Goal: Task Accomplishment & Management: Use online tool/utility

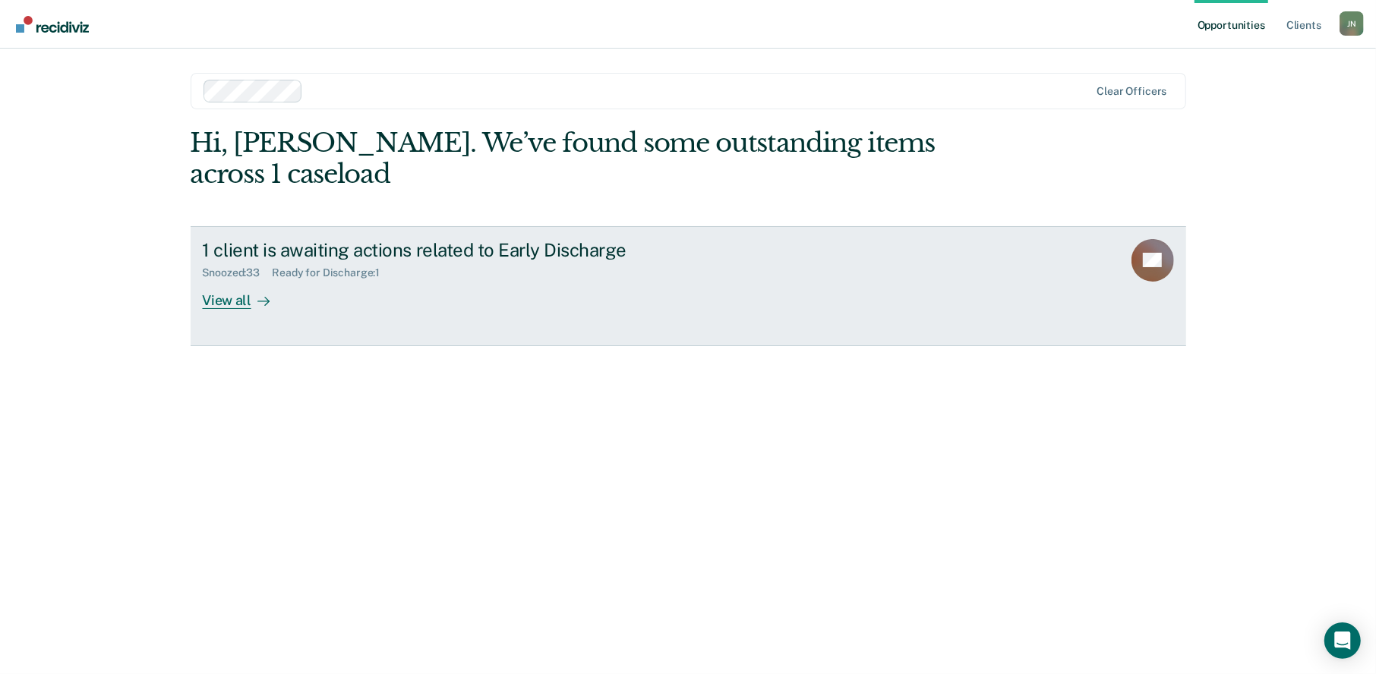
click at [248, 280] on div "View all" at bounding box center [245, 295] width 85 height 30
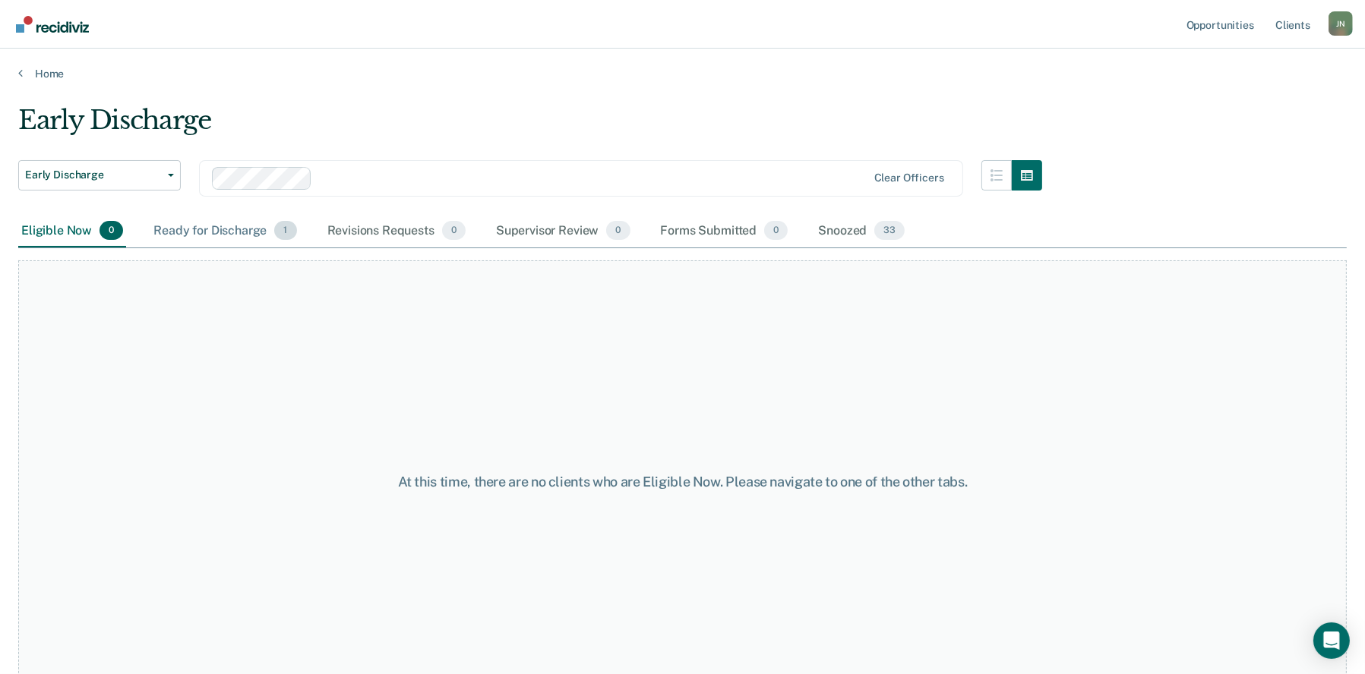
click at [214, 229] on div "Ready for Discharge 1" at bounding box center [224, 231] width 149 height 33
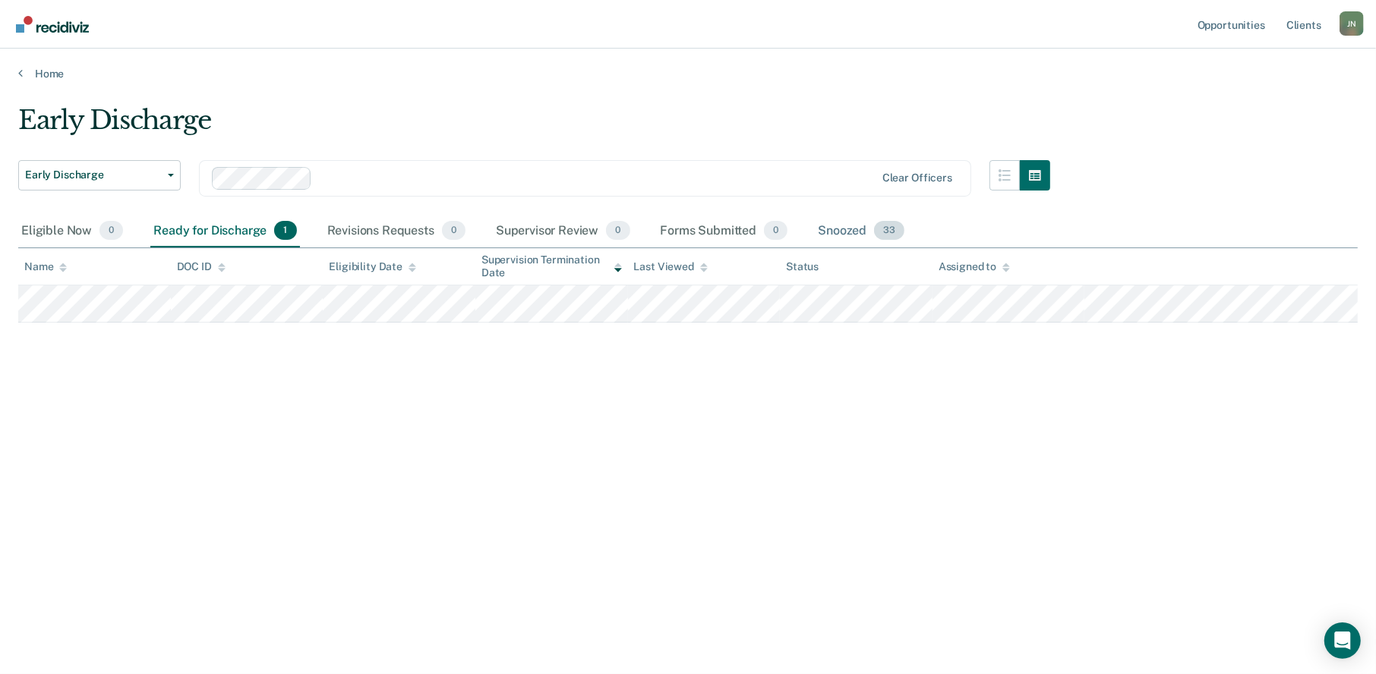
click at [847, 229] on div "Snoozed 33" at bounding box center [861, 231] width 93 height 33
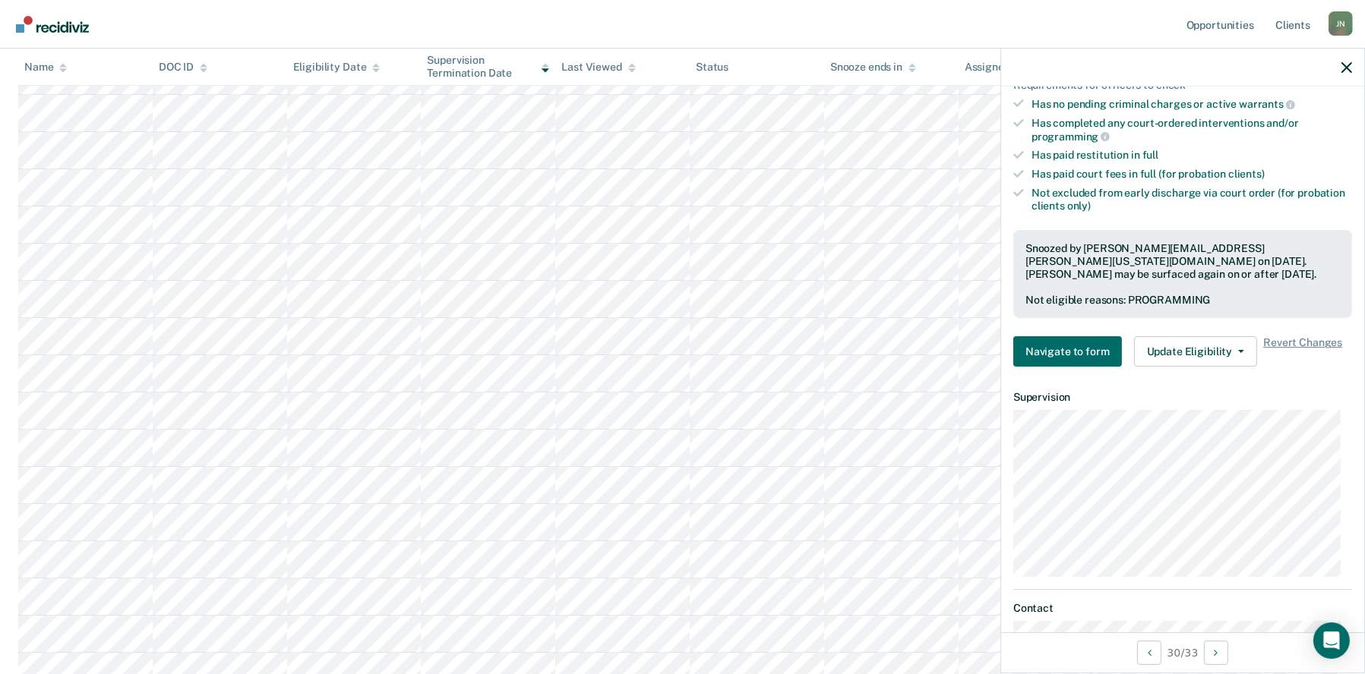
scroll to position [380, 0]
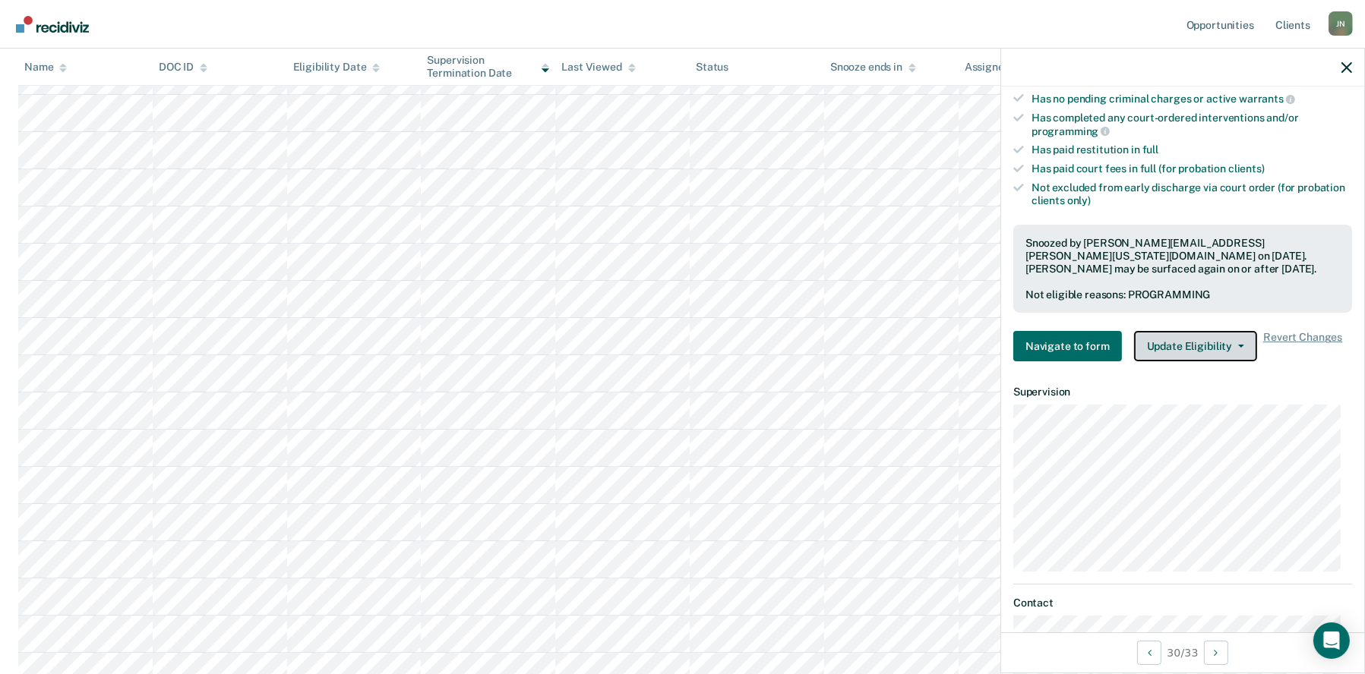
click at [1218, 340] on button "Update Eligibility" at bounding box center [1195, 346] width 123 height 30
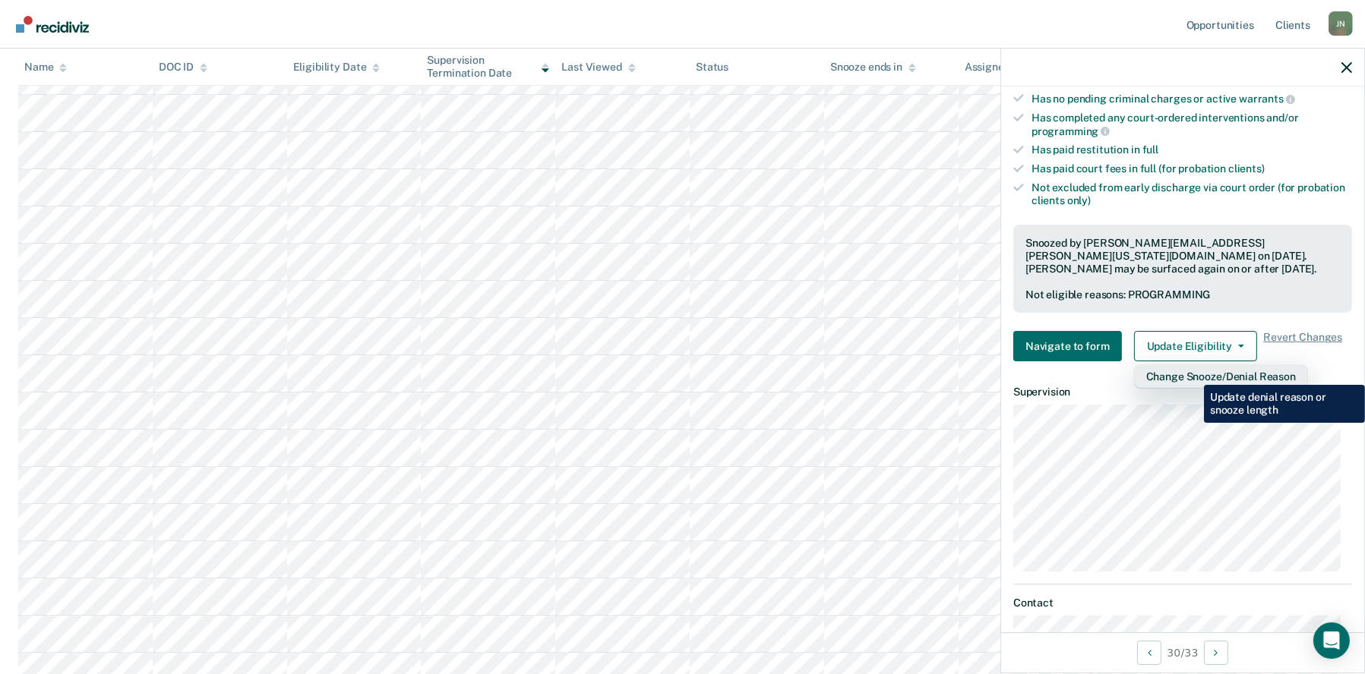
click at [1193, 374] on button "Change Snooze/Denial Reason" at bounding box center [1221, 377] width 174 height 24
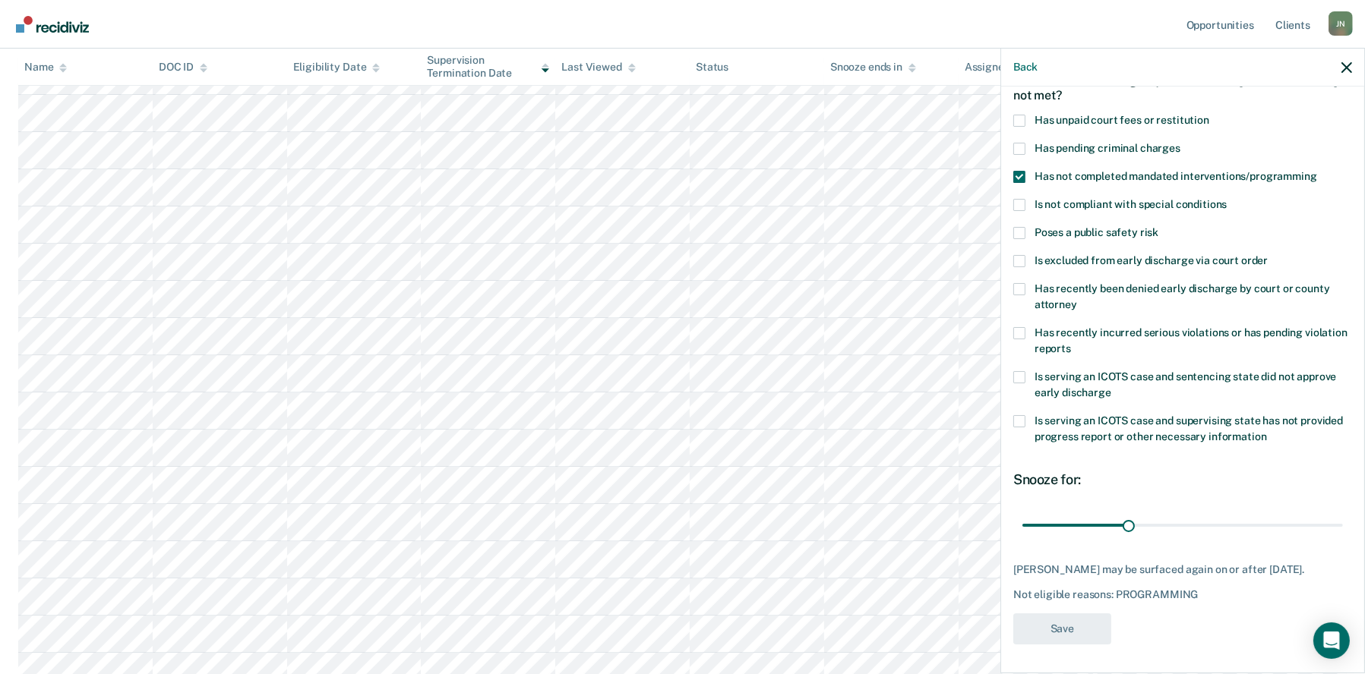
click at [1013, 173] on span at bounding box center [1019, 177] width 12 height 12
click at [1317, 171] on input "Has not completed mandated interventions/programming" at bounding box center [1317, 171] width 0 height 0
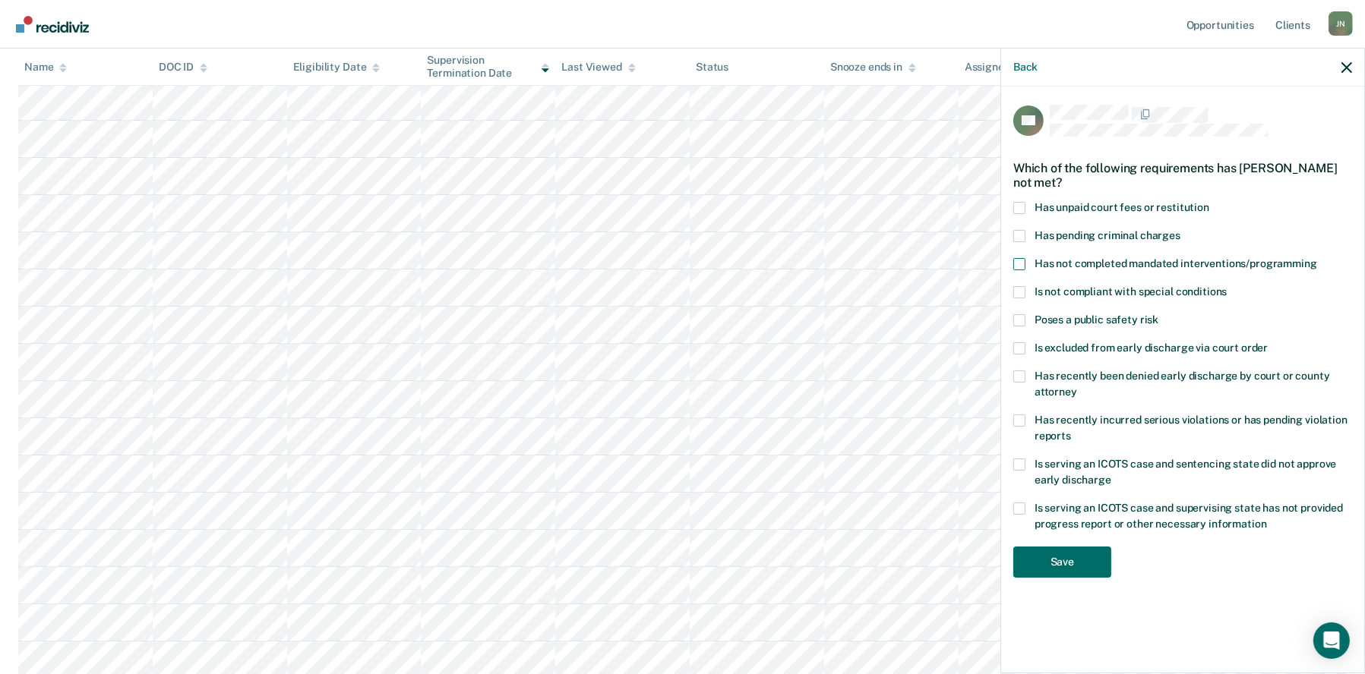
scroll to position [304, 0]
click at [1065, 554] on button "Save" at bounding box center [1062, 562] width 98 height 31
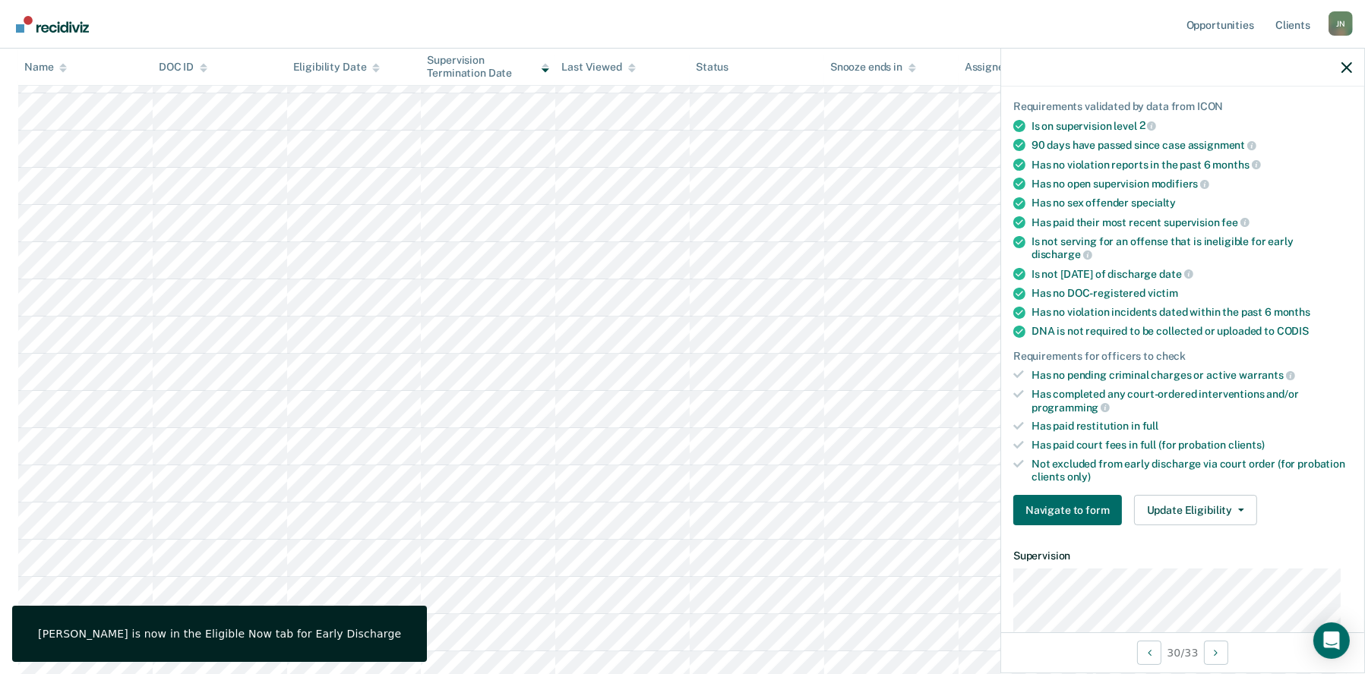
scroll to position [228, 0]
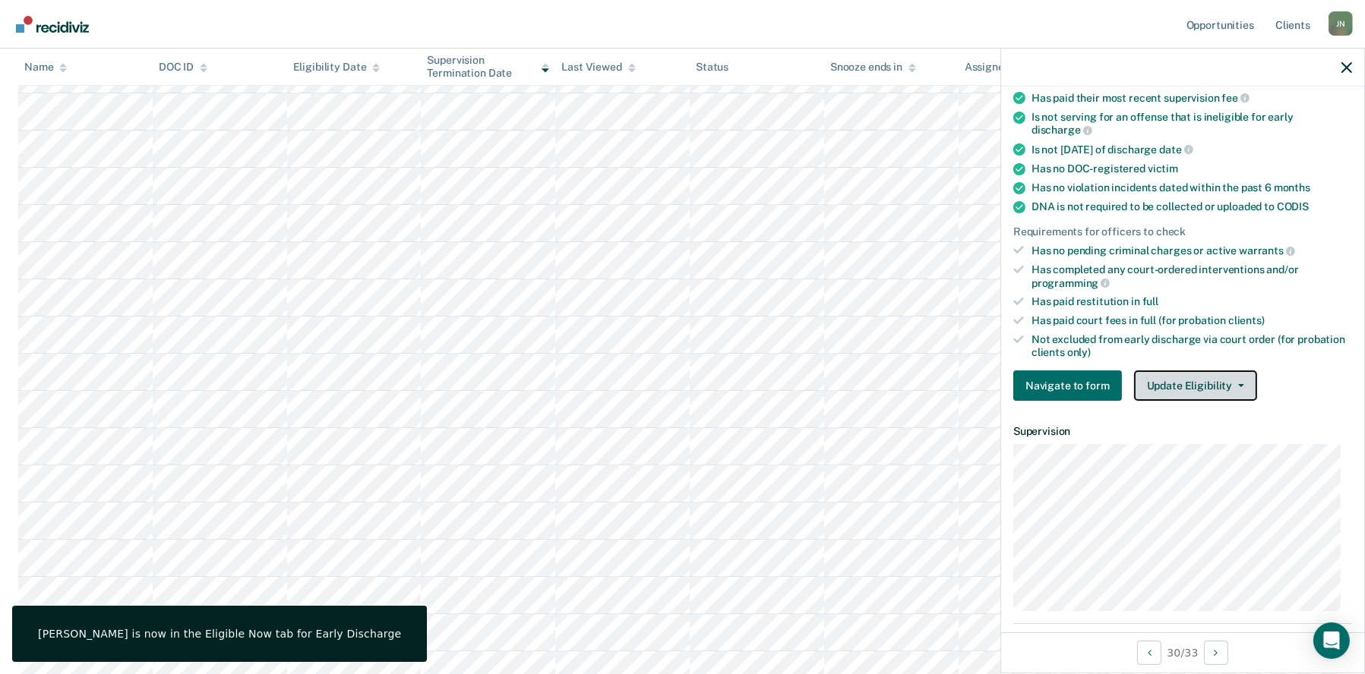
click at [1199, 388] on button "Update Eligibility" at bounding box center [1195, 386] width 123 height 30
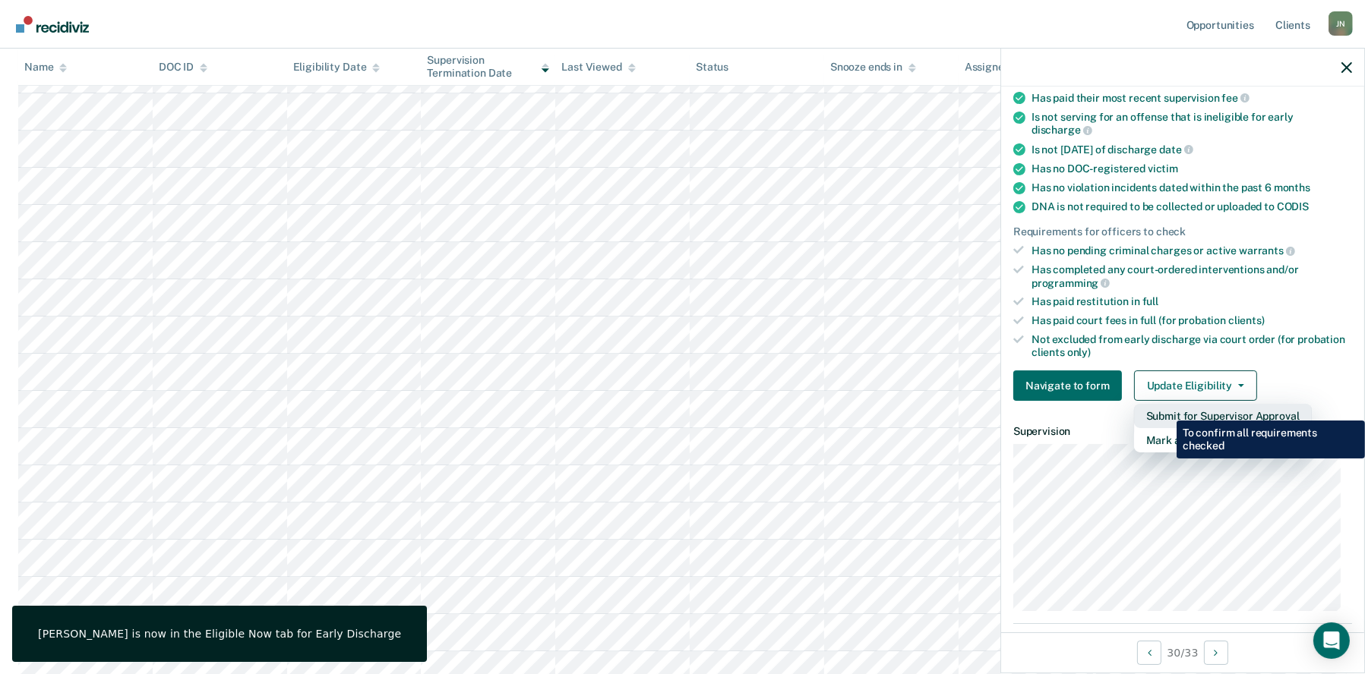
click at [1165, 409] on button "Submit for Supervisor Approval" at bounding box center [1223, 416] width 178 height 24
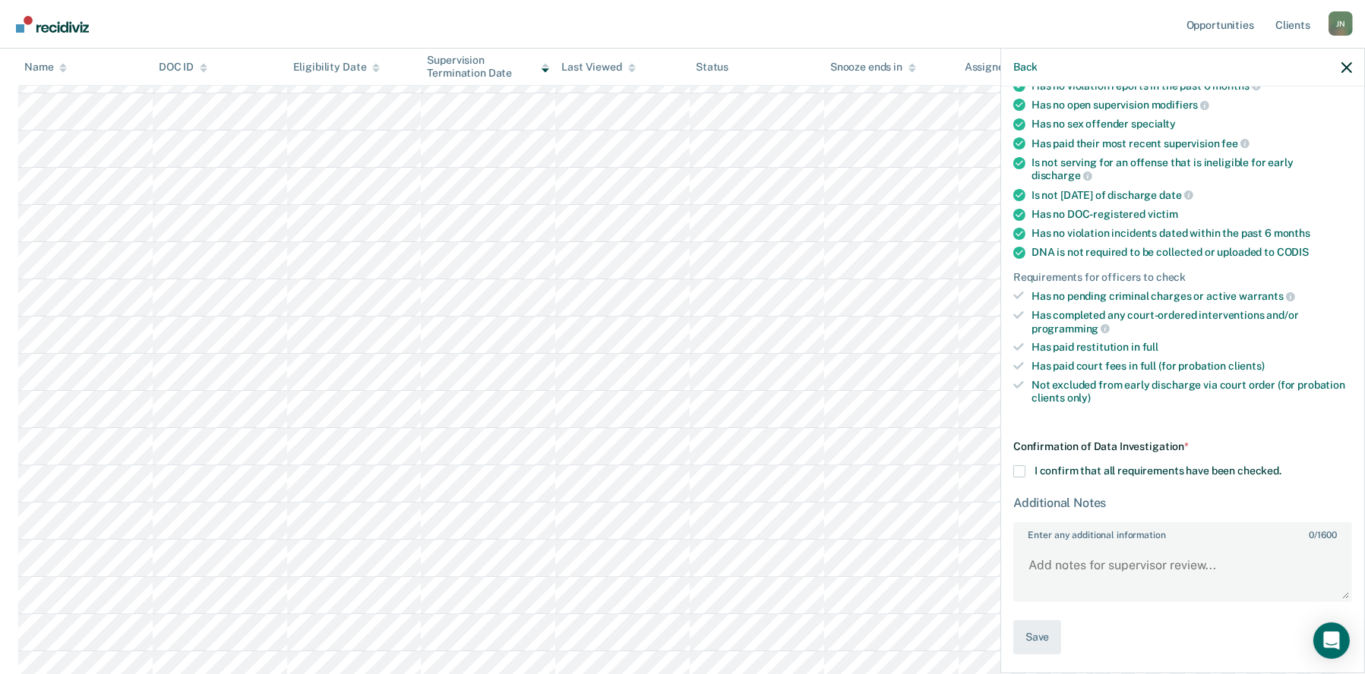
click at [1016, 469] on span at bounding box center [1019, 472] width 12 height 12
click at [1281, 466] on input "I confirm that all requirements have been checked." at bounding box center [1281, 466] width 0 height 0
click at [1026, 629] on button "Save" at bounding box center [1037, 638] width 48 height 34
